Goal: Task Accomplishment & Management: Manage account settings

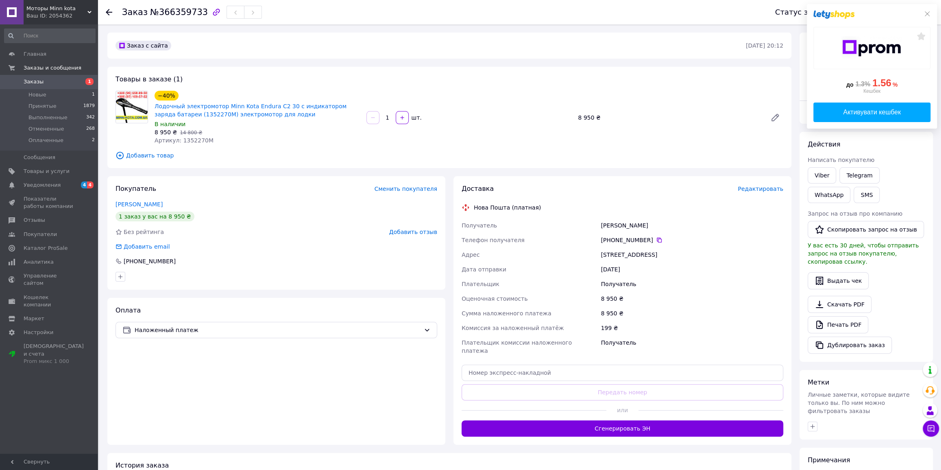
click at [908, 11] on div at bounding box center [872, 15] width 117 height 8
click at [927, 12] on icon at bounding box center [927, 14] width 7 height 7
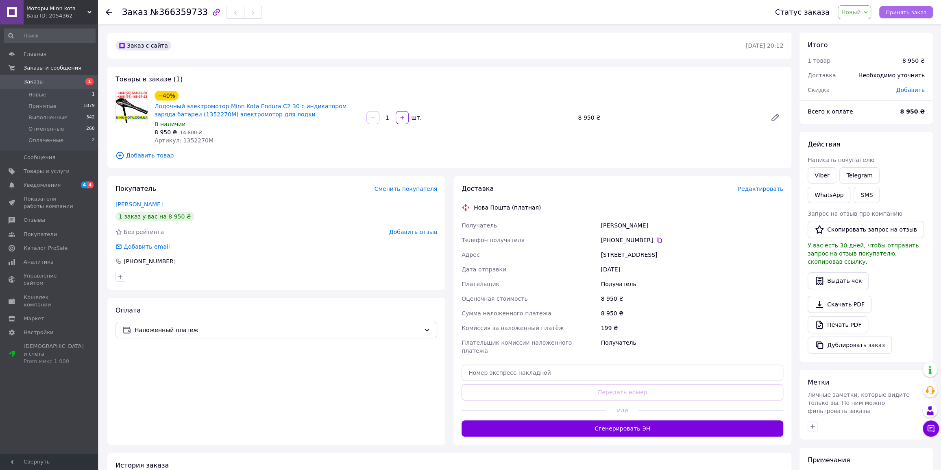
click at [907, 11] on span "Принять заказ" at bounding box center [906, 12] width 41 height 6
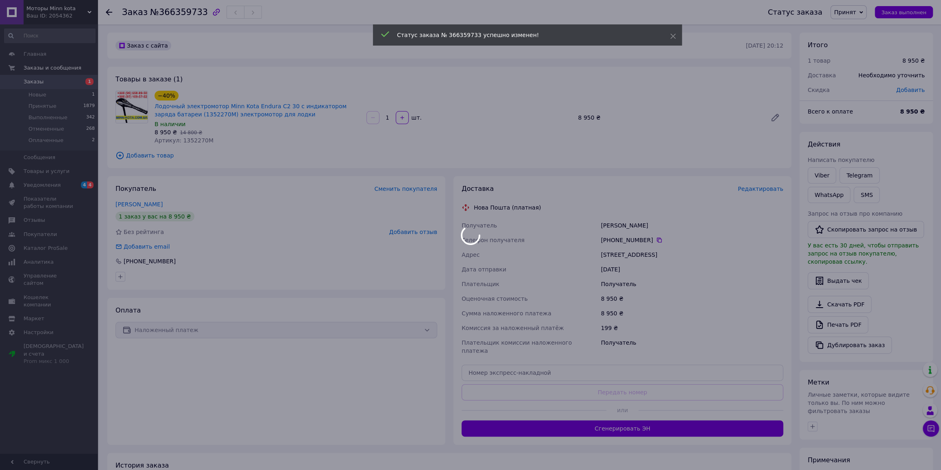
click at [34, 77] on body "Моторы Minn kota Ваш ID: 2054362 Сайт Моторы Minn kota Кабинет покупателя Прове…" at bounding box center [470, 281] width 941 height 563
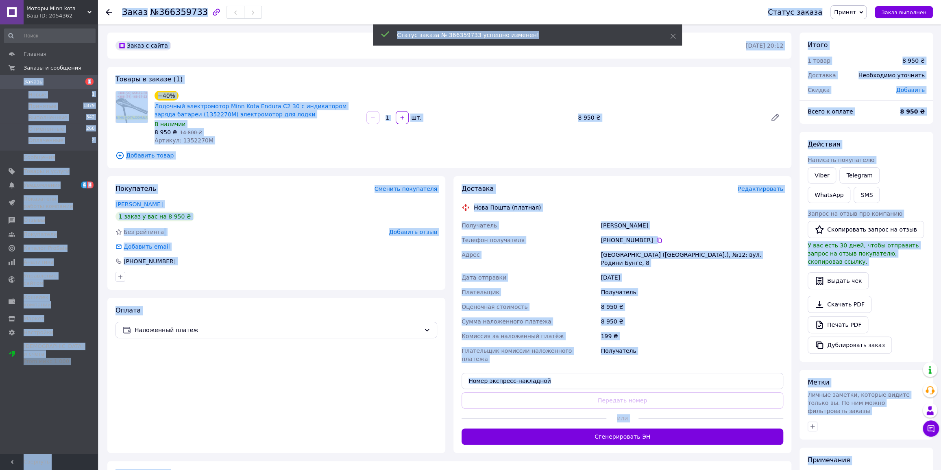
click at [301, 52] on div "Заказ с сайта [DATE] 20:12" at bounding box center [449, 46] width 684 height 26
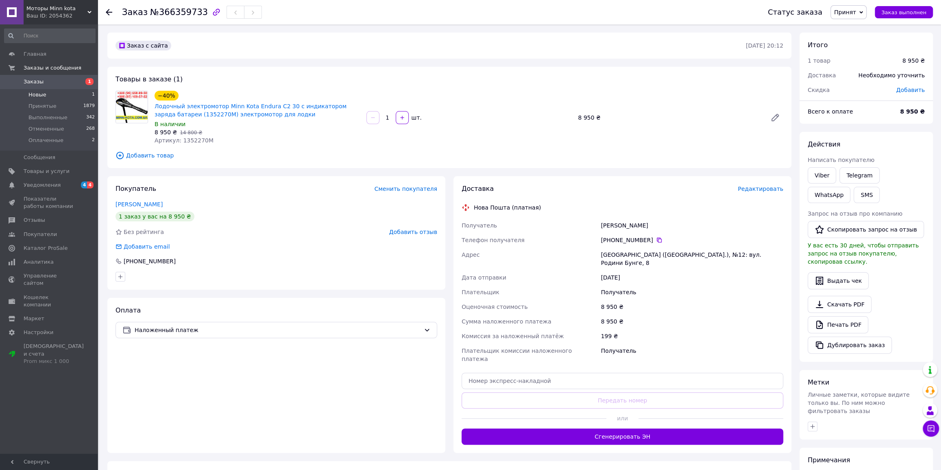
click at [47, 95] on li "Новые 1" at bounding box center [50, 94] width 100 height 11
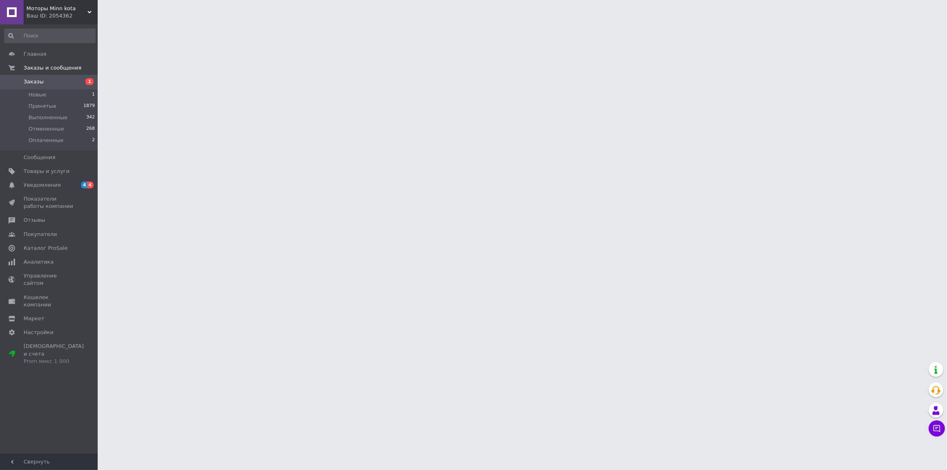
click at [28, 81] on span "Заказы" at bounding box center [34, 81] width 20 height 7
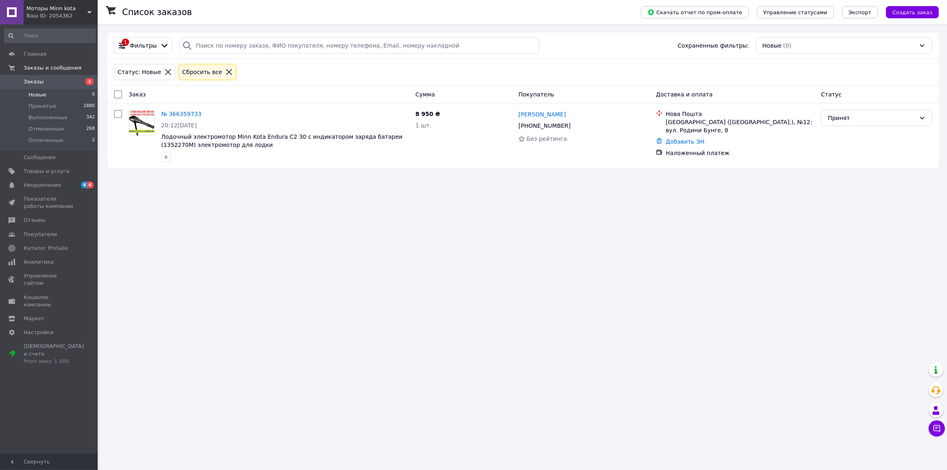
click at [44, 93] on li "Новые 0" at bounding box center [50, 94] width 100 height 11
click at [41, 83] on span "Заказы" at bounding box center [50, 81] width 52 height 7
